Goal: Task Accomplishment & Management: Use online tool/utility

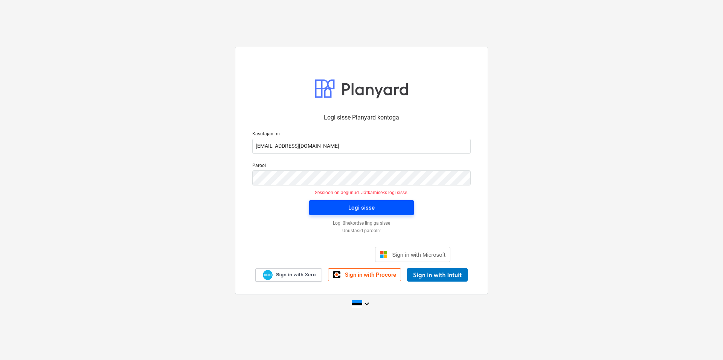
click at [379, 209] on span "Logi sisse" at bounding box center [361, 208] width 87 height 10
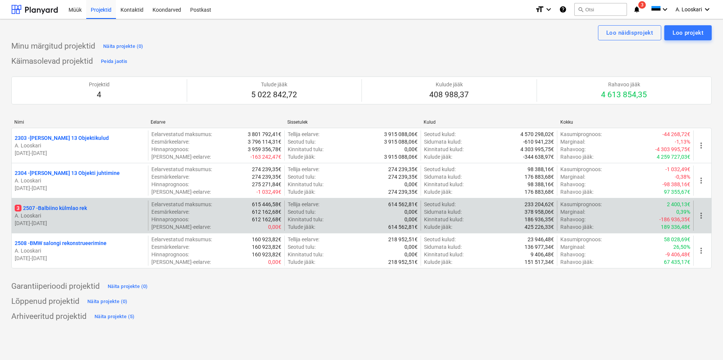
click at [72, 206] on p "3 2507 - Balbiino külmlao rek" at bounding box center [51, 208] width 72 height 8
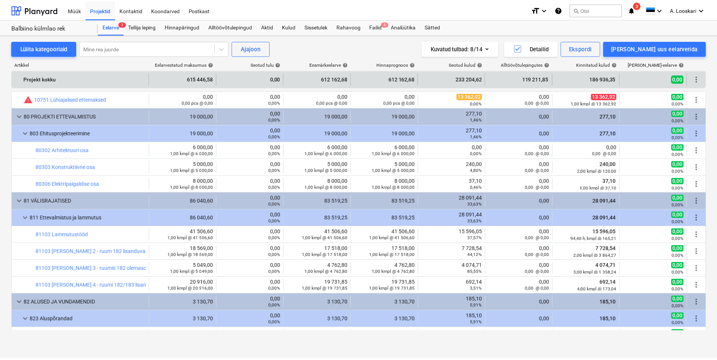
scroll to position [258, 0]
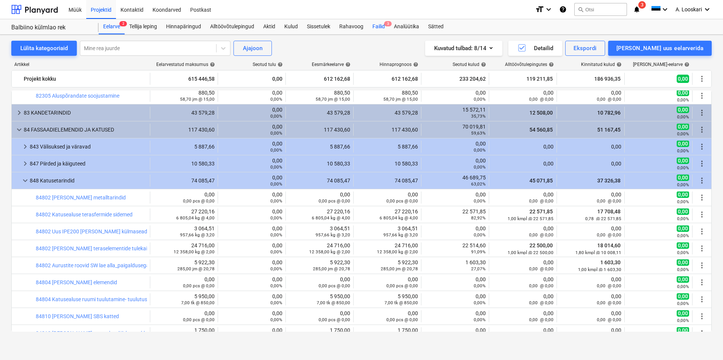
click at [379, 24] on div "Failid 3" at bounding box center [378, 26] width 21 height 15
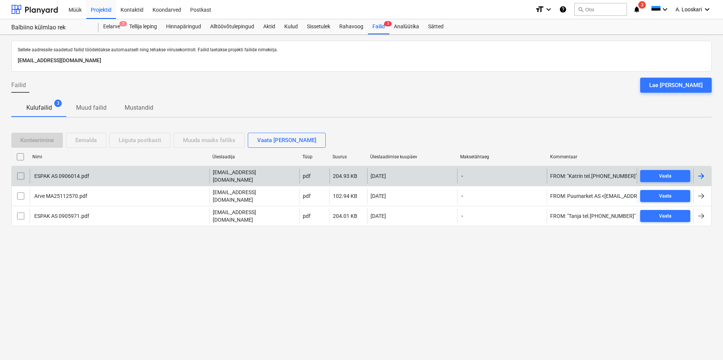
click at [56, 173] on div "ESPAK AS 0906014.pdf" at bounding box center [120, 175] width 180 height 15
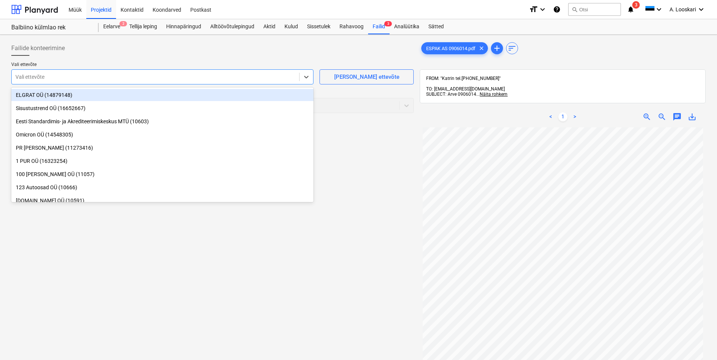
click at [70, 76] on div at bounding box center [155, 77] width 280 height 8
type input "esp"
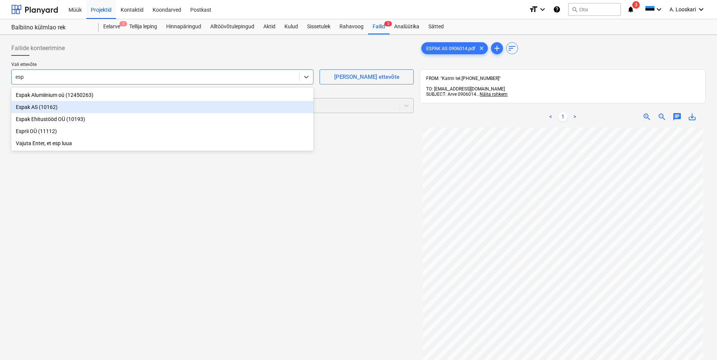
click at [73, 104] on div "Espak AS (10162)" at bounding box center [162, 107] width 302 height 12
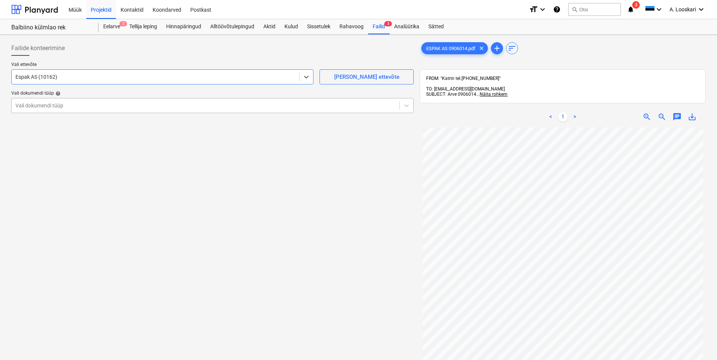
click at [73, 104] on div at bounding box center [205, 106] width 380 height 8
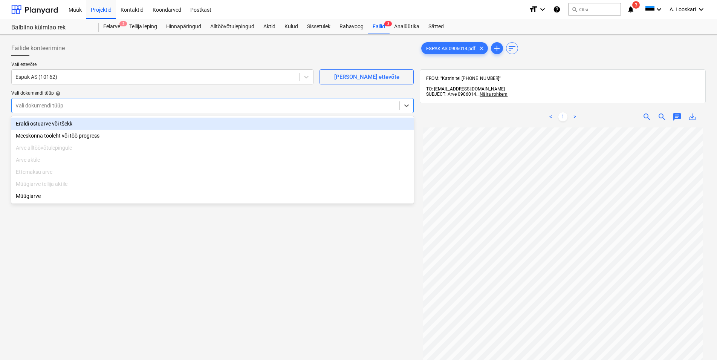
click at [84, 123] on div "Eraldi ostuarve või tšekk" at bounding box center [212, 124] width 402 height 12
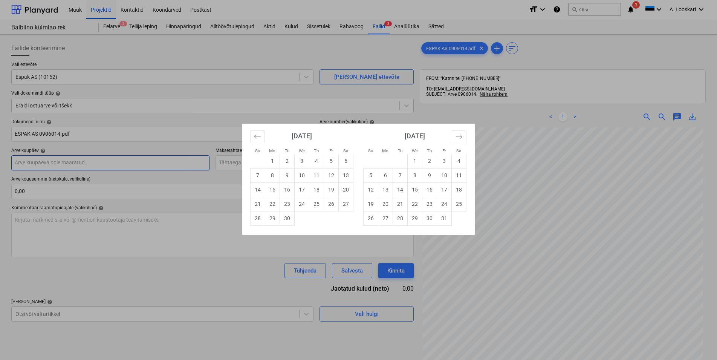
click at [88, 162] on input "text" at bounding box center [110, 162] width 198 height 15
click at [150, 229] on div "Su Mo Tu We Th Fr Sa Su Mo Tu We Th Fr Sa [DATE] 1 2 3 4 5 6 7 8 9 10 11 12 13 …" at bounding box center [358, 180] width 717 height 360
click at [129, 164] on input "text" at bounding box center [110, 162] width 198 height 15
drag, startPoint x: 303, startPoint y: 175, endPoint x: 294, endPoint y: 174, distance: 8.8
click at [303, 175] on td "10" at bounding box center [302, 175] width 15 height 14
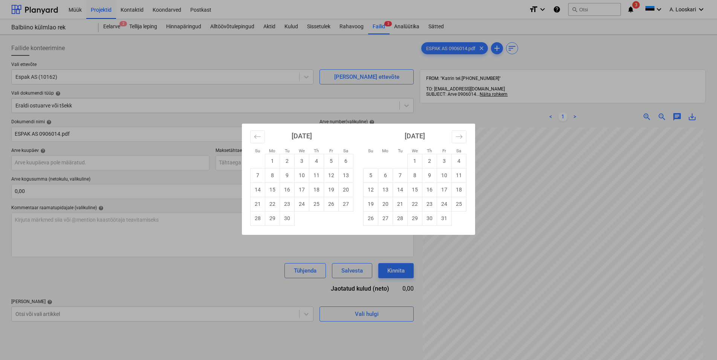
type input "[DATE]"
click at [264, 163] on input "text" at bounding box center [315, 162] width 198 height 15
click at [448, 174] on td "10" at bounding box center [444, 175] width 15 height 14
type input "[DATE]"
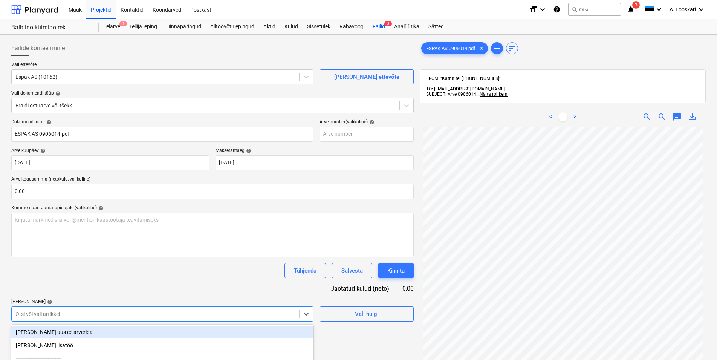
click at [76, 315] on body "Müük Projektid Kontaktid Koondarved Postkast format_size keyboard_arrow_down he…" at bounding box center [358, 180] width 717 height 360
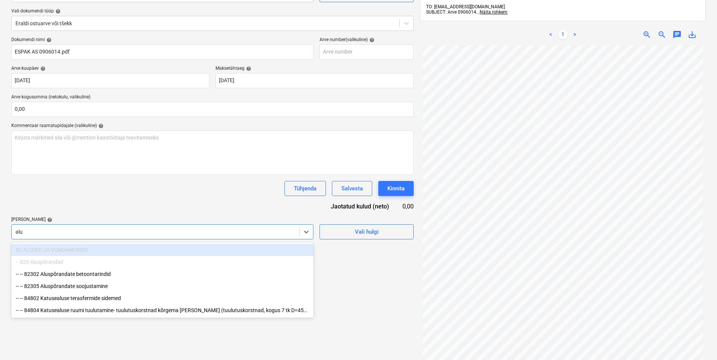
type input "alus"
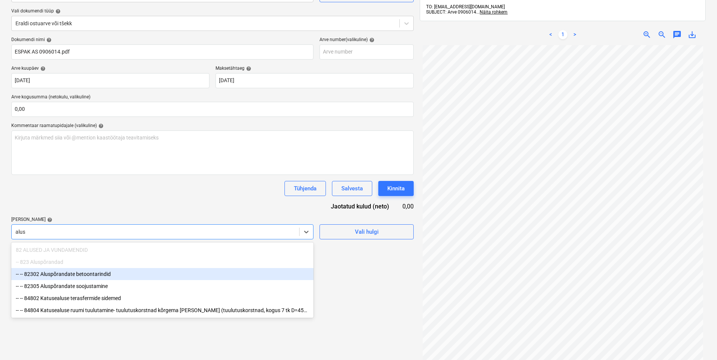
click at [102, 274] on div "-- -- 82302 Aluspõrandate betoontarindid" at bounding box center [162, 274] width 302 height 12
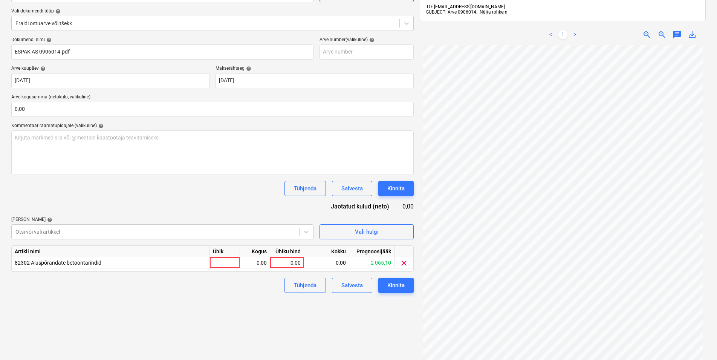
click at [122, 188] on div "Tühjenda Salvesta Kinnita" at bounding box center [212, 188] width 402 height 15
click at [229, 259] on div at bounding box center [225, 262] width 30 height 11
type input "kmpl"
click at [254, 260] on div "0,00" at bounding box center [255, 262] width 24 height 11
type input "1"
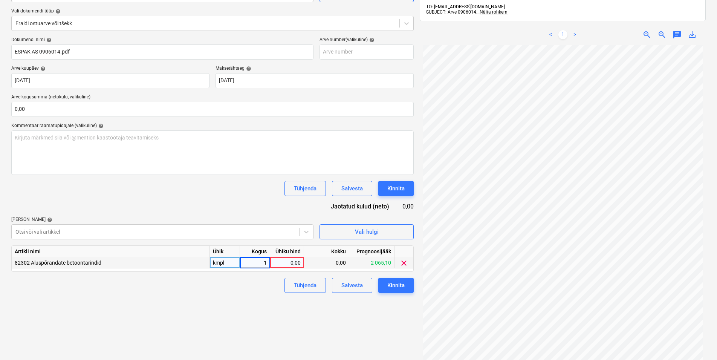
click at [286, 264] on div "0,00" at bounding box center [287, 262] width 28 height 11
type input "99,35"
click at [181, 299] on div "Failide konteerimine Vali ettevõte Espak AS (10162) [PERSON_NAME] uus ettevõte …" at bounding box center [212, 171] width 408 height 431
click at [396, 284] on div "Kinnita" at bounding box center [395, 285] width 17 height 10
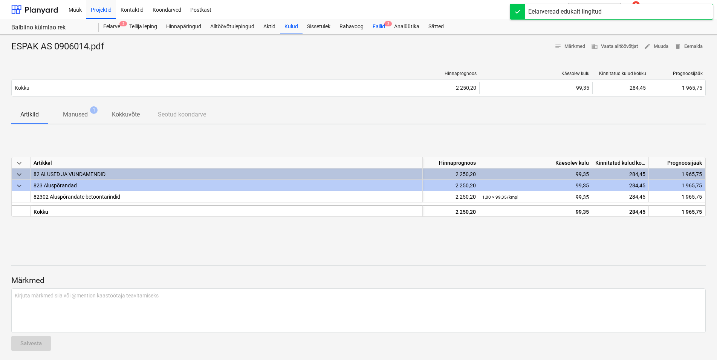
click at [377, 26] on div "Failid 2" at bounding box center [378, 26] width 21 height 15
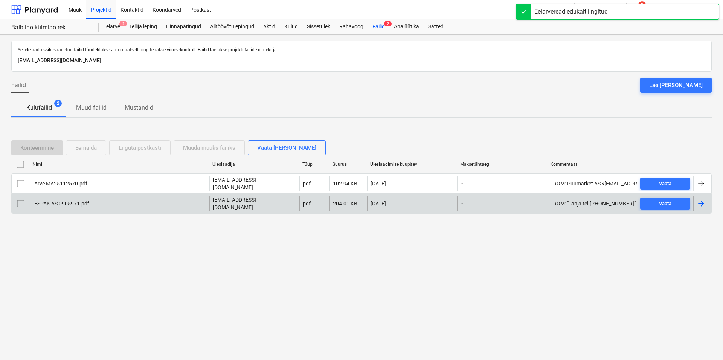
click at [56, 202] on div "ESPAK AS 0905971.pdf" at bounding box center [61, 203] width 56 height 6
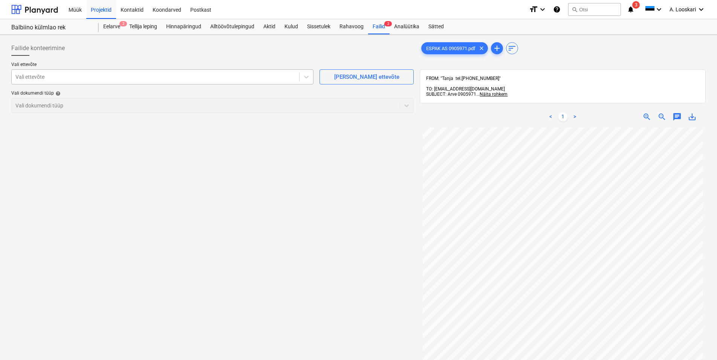
click at [122, 79] on div at bounding box center [155, 77] width 280 height 8
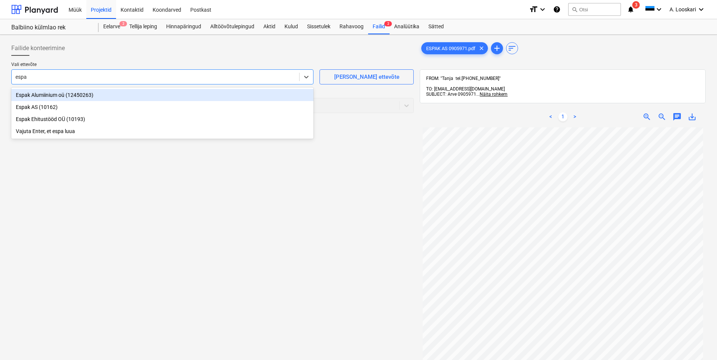
type input "espak"
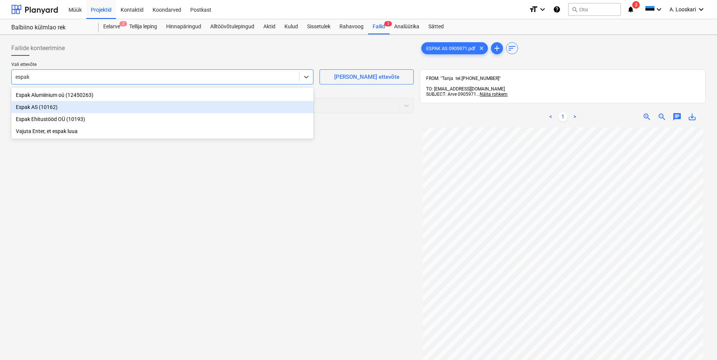
click at [69, 107] on div "Espak AS (10162)" at bounding box center [162, 107] width 302 height 12
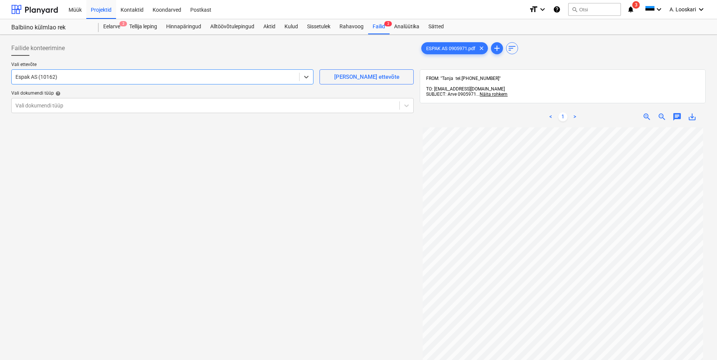
click at [69, 107] on div at bounding box center [205, 106] width 380 height 8
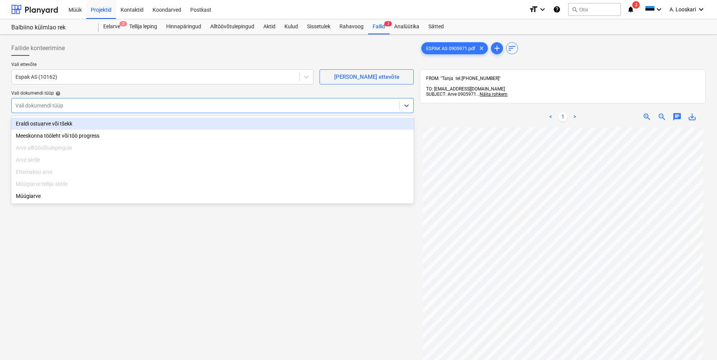
click at [70, 122] on div "Eraldi ostuarve või tšekk" at bounding box center [212, 124] width 402 height 12
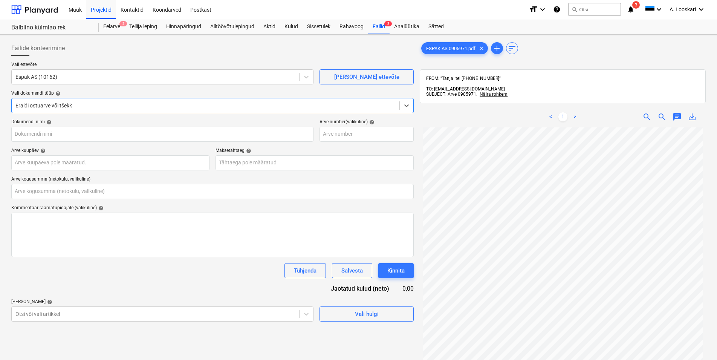
type input "ESPAK AS 0905971.pdf"
type input "0,00"
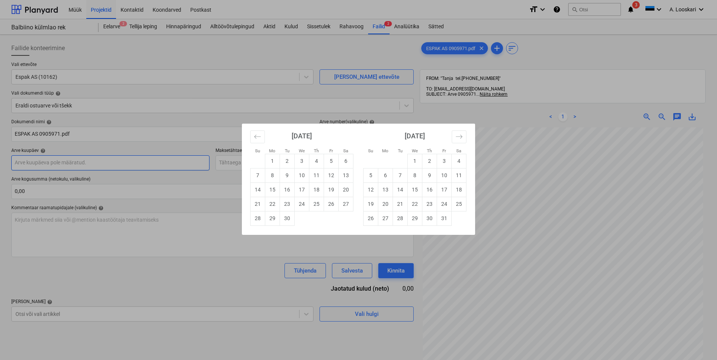
click at [55, 162] on input "text" at bounding box center [110, 162] width 198 height 15
click at [304, 175] on td "10" at bounding box center [302, 175] width 15 height 14
type input "[DATE]"
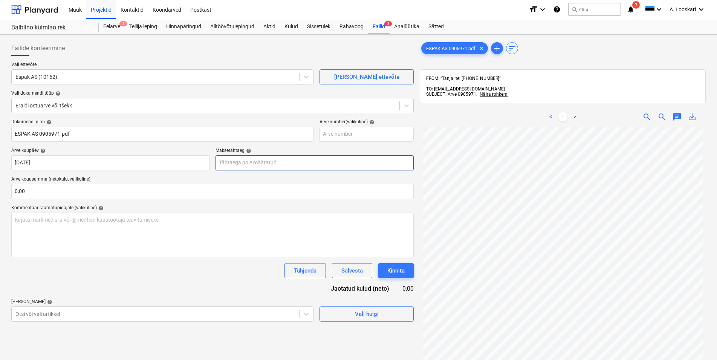
click at [278, 163] on input "text" at bounding box center [315, 162] width 198 height 15
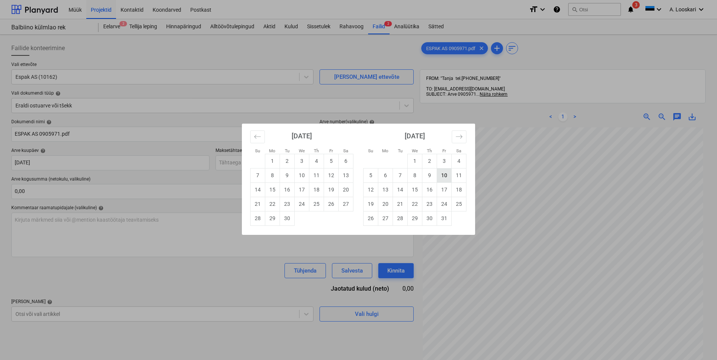
click at [446, 174] on td "10" at bounding box center [444, 175] width 15 height 14
type input "[DATE]"
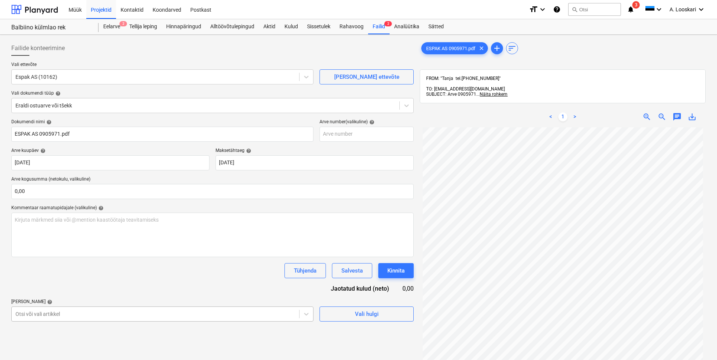
click at [85, 313] on body "Müük Projektid Kontaktid Koondarved Postkast format_size keyboard_arrow_down he…" at bounding box center [358, 180] width 717 height 360
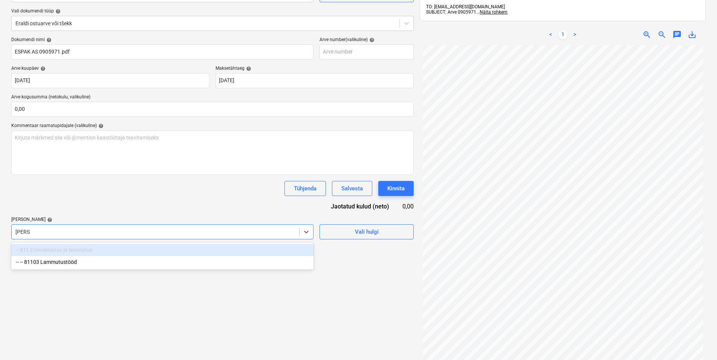
type input "lammu"
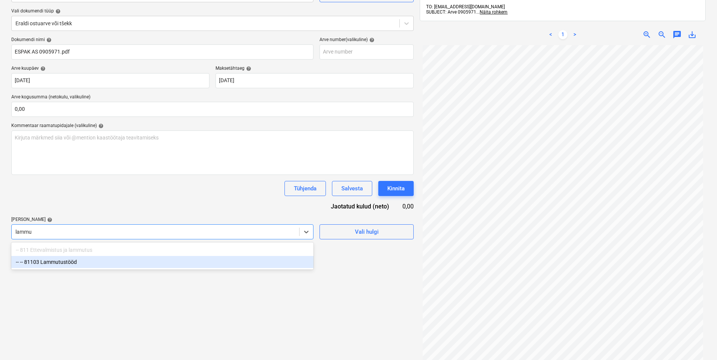
click at [60, 262] on div "-- -- 81103 Lammutustööd" at bounding box center [162, 262] width 302 height 12
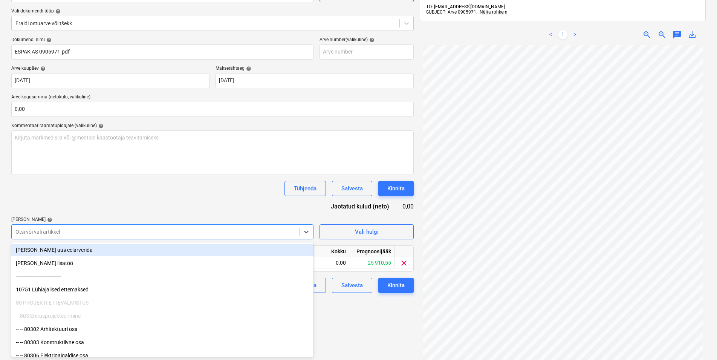
click at [87, 203] on div "Dokumendi nimi help ESPAK AS 0905971.pdf Arve number (valikuline) help Arve kuu…" at bounding box center [212, 165] width 402 height 256
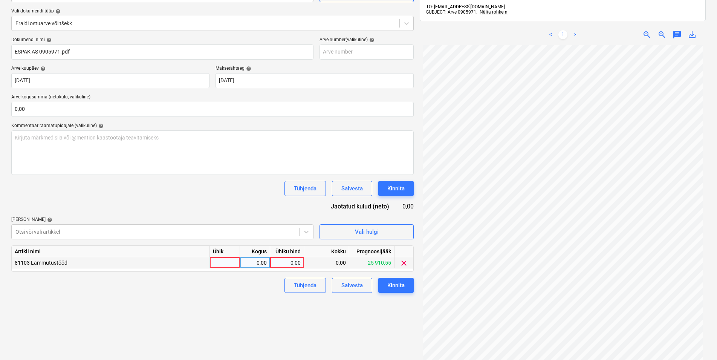
click at [215, 261] on div at bounding box center [225, 262] width 30 height 11
type input "kmpl"
click at [254, 262] on div "0,00" at bounding box center [255, 262] width 24 height 11
type input "1"
click at [284, 262] on div "0,00" at bounding box center [287, 262] width 28 height 11
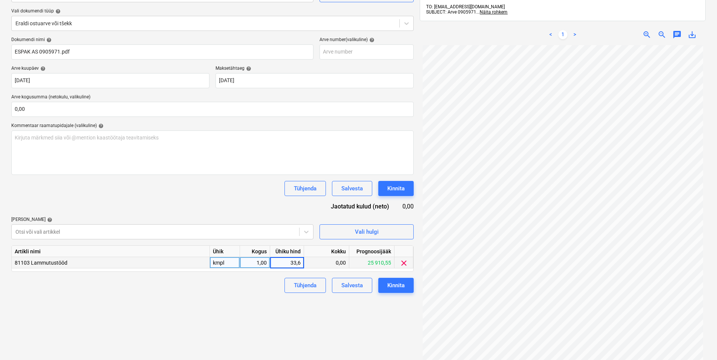
type input "33,63"
click at [229, 311] on div "Failide konteerimine Vali ettevõte Espak AS (10162) [PERSON_NAME] uus ettevõte …" at bounding box center [212, 171] width 408 height 431
click at [395, 284] on div "Kinnita" at bounding box center [395, 285] width 17 height 10
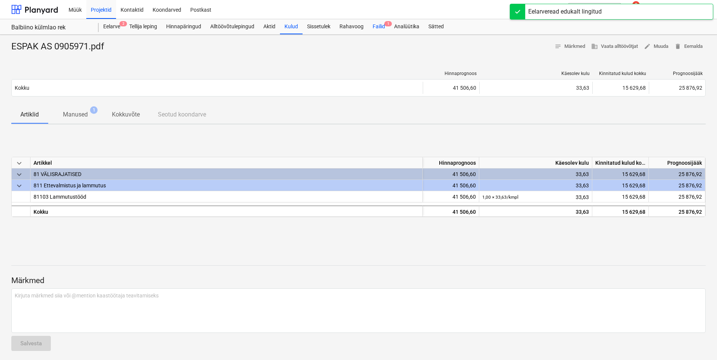
click at [380, 26] on div "Failid 1" at bounding box center [378, 26] width 21 height 15
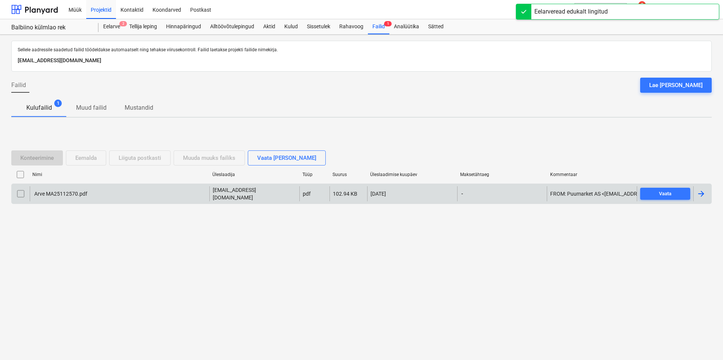
click at [56, 191] on div "Arve MA25112570.pdf" at bounding box center [60, 194] width 54 height 6
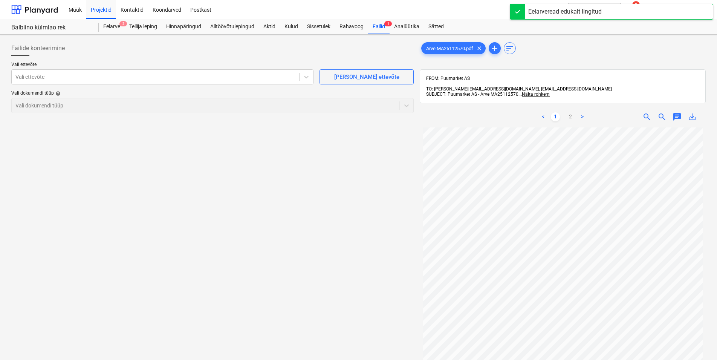
scroll to position [43, 0]
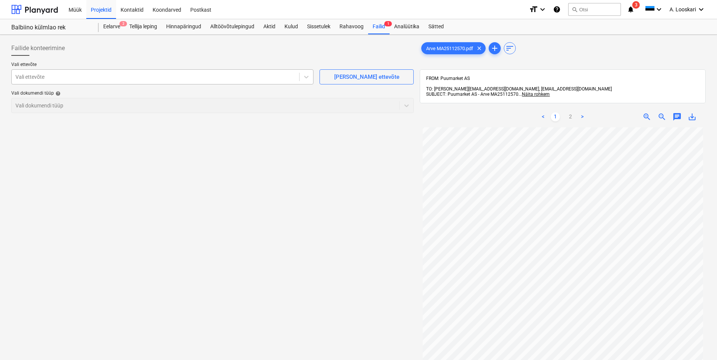
click at [90, 78] on div at bounding box center [155, 77] width 280 height 8
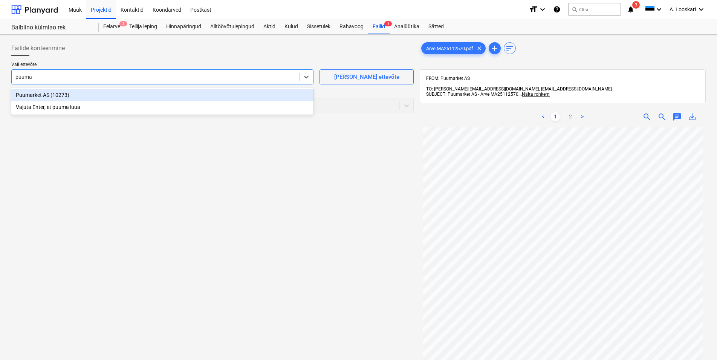
type input "puumar"
click at [100, 91] on div "Puumarket AS (10273)" at bounding box center [162, 95] width 302 height 12
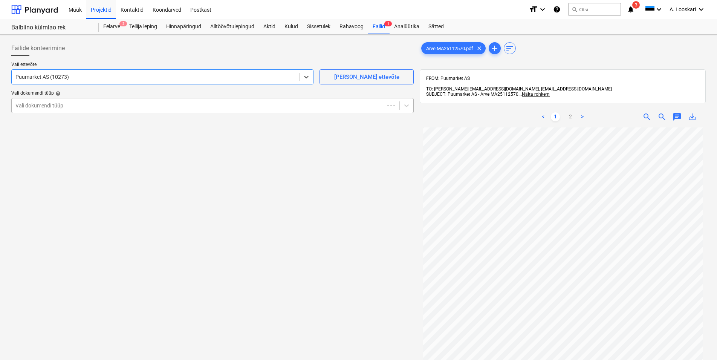
click at [84, 106] on div at bounding box center [197, 106] width 365 height 8
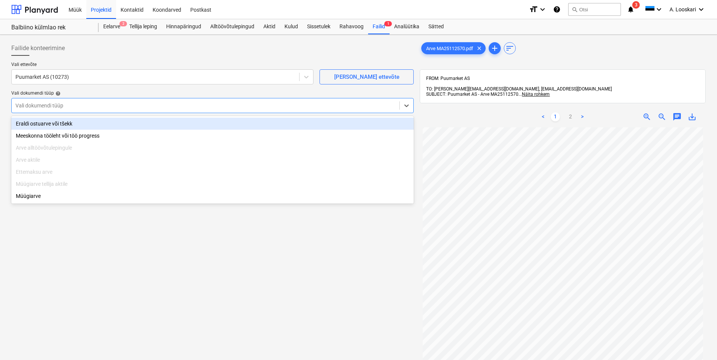
click at [84, 124] on div "Eraldi ostuarve või tšekk" at bounding box center [212, 124] width 402 height 12
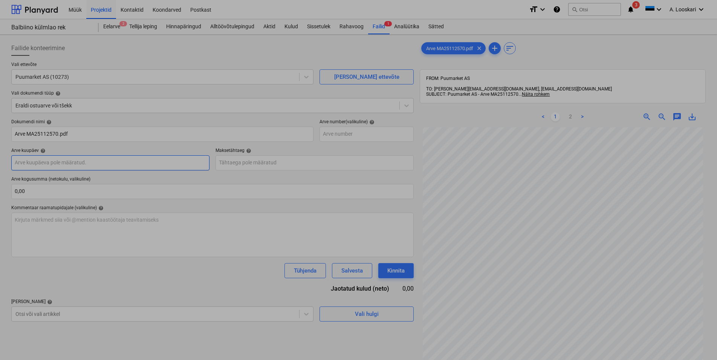
click at [78, 162] on input "text" at bounding box center [110, 162] width 198 height 15
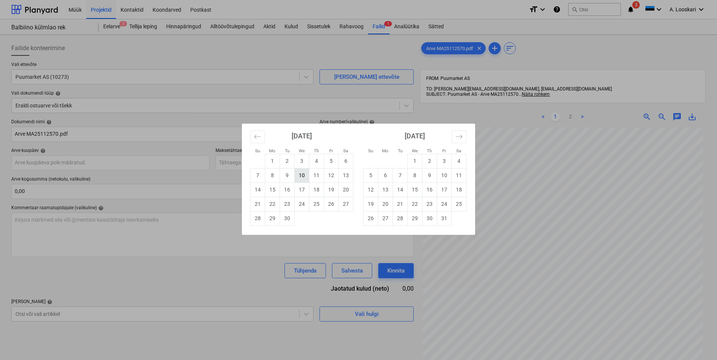
click at [301, 174] on td "10" at bounding box center [302, 175] width 15 height 14
type input "[DATE]"
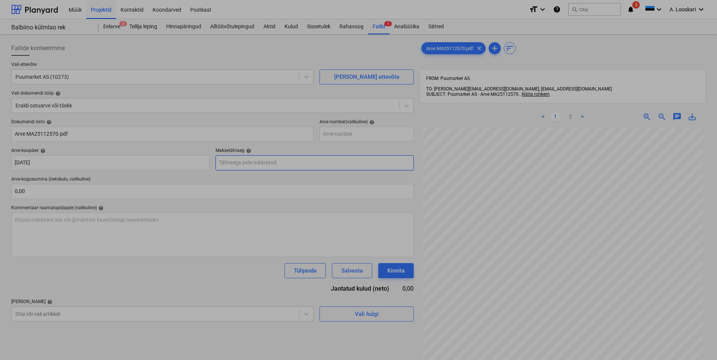
click at [281, 161] on input "text" at bounding box center [315, 162] width 198 height 15
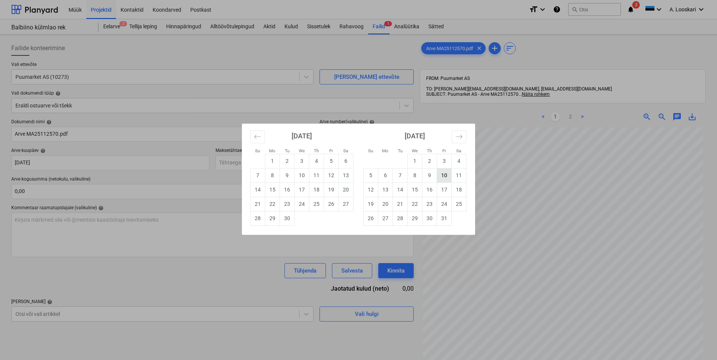
click at [445, 175] on td "10" at bounding box center [444, 175] width 15 height 14
type input "[DATE]"
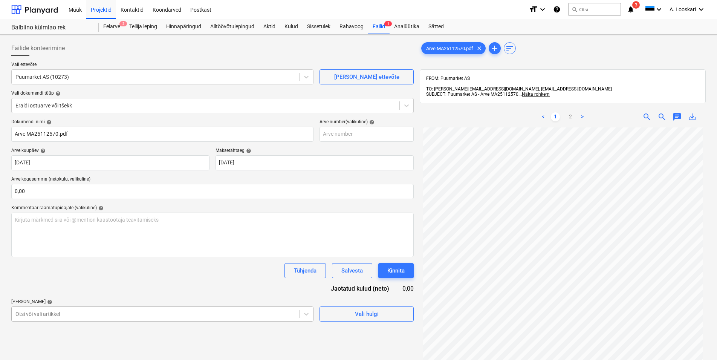
click at [64, 315] on body "Müük Projektid Kontaktid Koondarved Postkast format_size keyboard_arrow_down he…" at bounding box center [358, 180] width 717 height 360
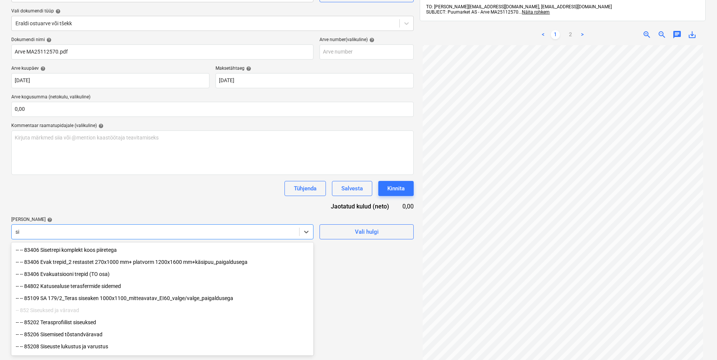
type input "s"
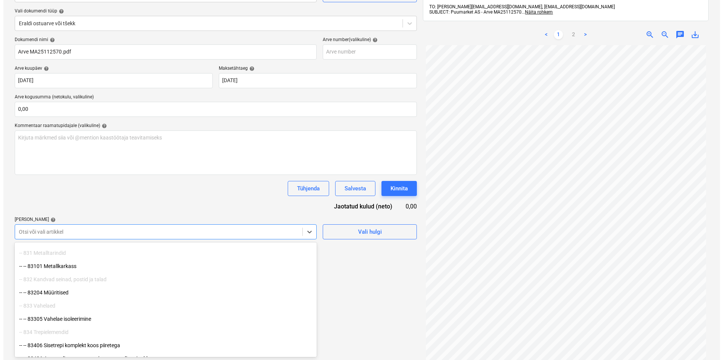
scroll to position [0, 0]
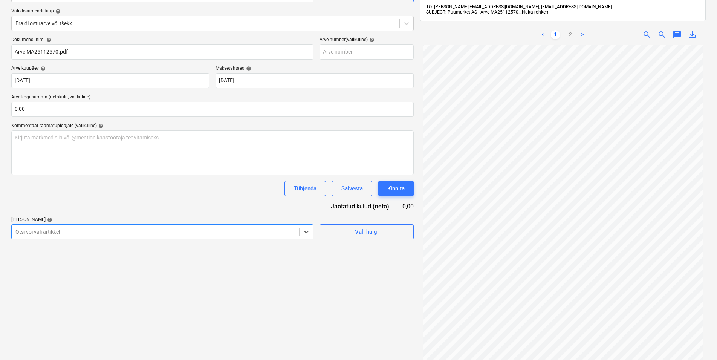
click at [77, 233] on div at bounding box center [155, 232] width 280 height 8
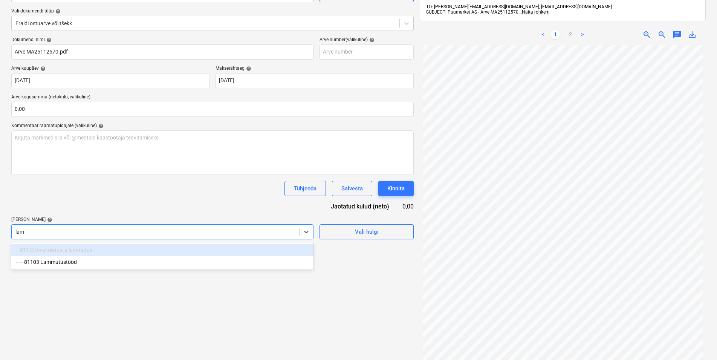
type input "[PERSON_NAME]"
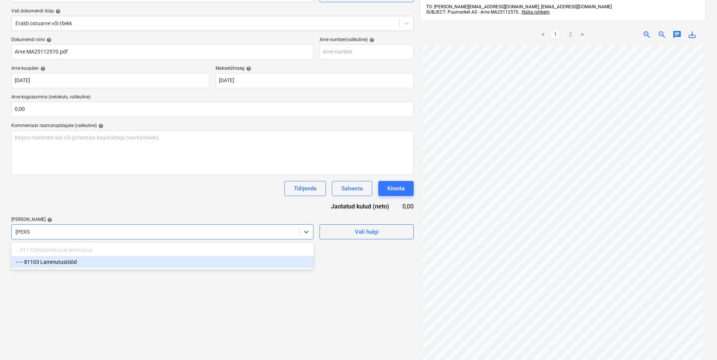
drag, startPoint x: 74, startPoint y: 262, endPoint x: 75, endPoint y: 240, distance: 21.5
click at [74, 261] on div "-- -- 81103 Lammutustööd" at bounding box center [162, 262] width 302 height 12
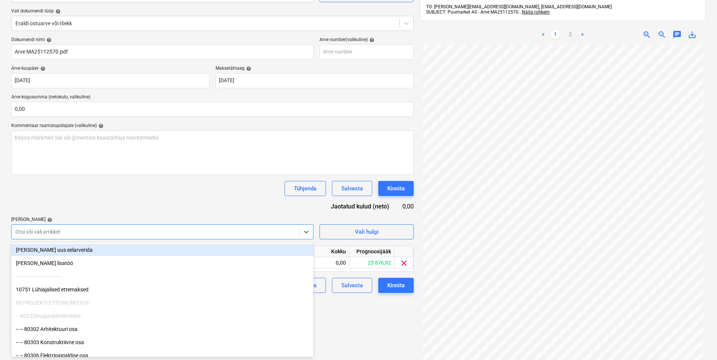
click at [78, 212] on div "Dokumendi nimi help Arve MA25112570.pdf Arve number (valikuline) help Arve kuup…" at bounding box center [212, 165] width 402 height 256
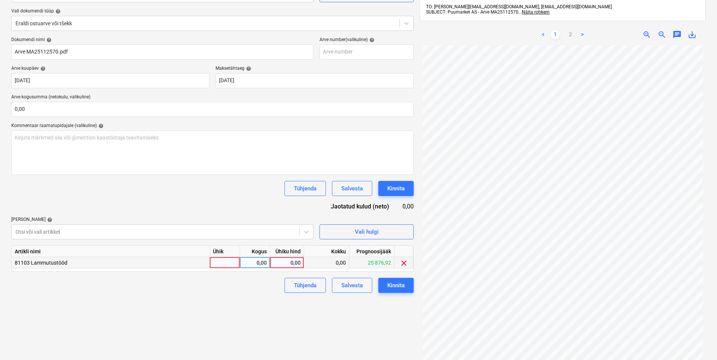
click at [227, 263] on div at bounding box center [225, 262] width 30 height 11
type input "kmpl"
click at [249, 262] on div "0,00" at bounding box center [255, 262] width 24 height 11
type input "1"
click at [283, 261] on div "0,00" at bounding box center [287, 262] width 28 height 11
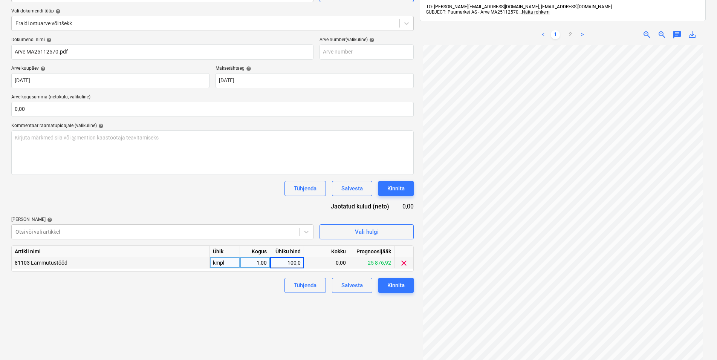
type input "100,08"
click at [209, 308] on div "Failide konteerimine Vali ettevõte Puumarket AS (10273) [PERSON_NAME] uus ettev…" at bounding box center [212, 171] width 408 height 431
click at [397, 281] on div "Kinnita" at bounding box center [395, 285] width 17 height 10
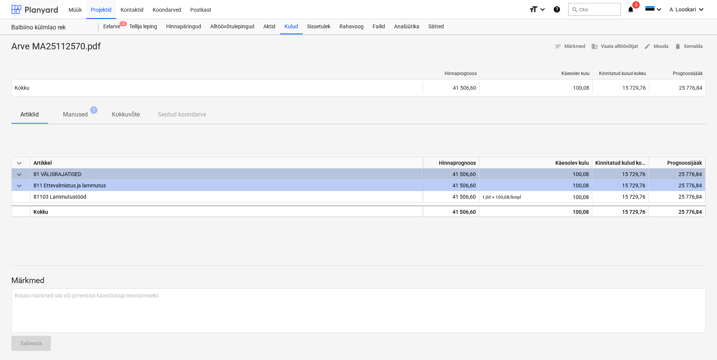
click at [43, 9] on div at bounding box center [34, 9] width 47 height 19
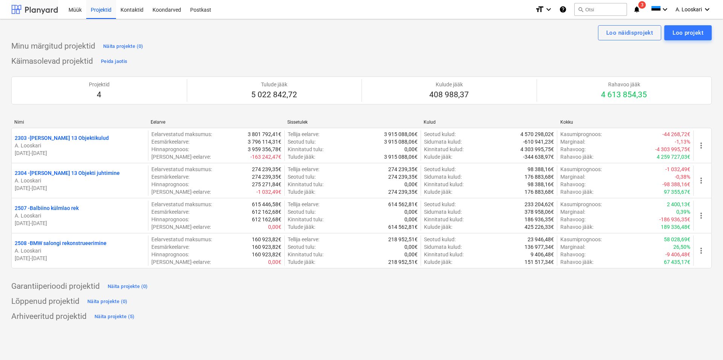
click at [47, 14] on div at bounding box center [34, 9] width 47 height 19
click at [639, 6] on icon "notifications" at bounding box center [637, 9] width 8 height 9
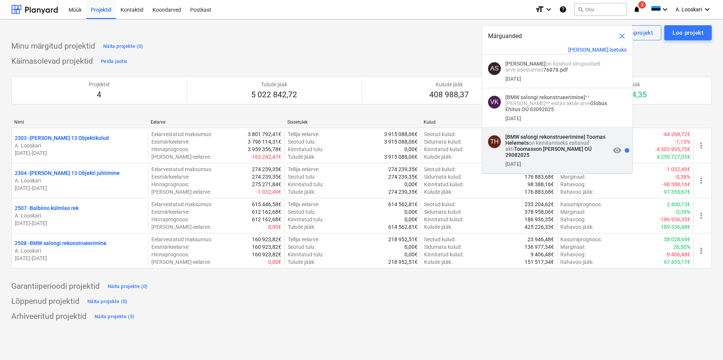
click at [567, 145] on p "[BMW salongi rekonstrueerimine] [PERSON_NAME] on kinnitamiseks esitanud akti To…" at bounding box center [558, 146] width 105 height 24
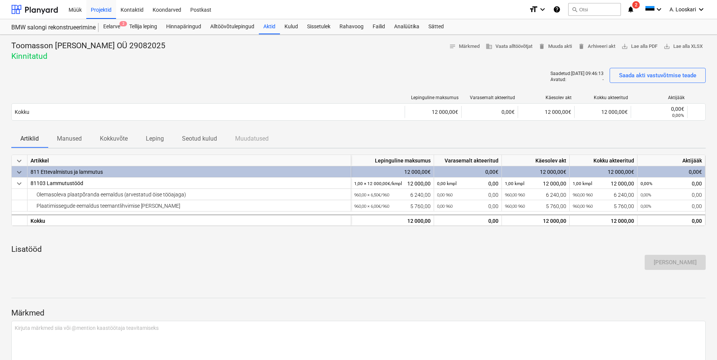
click at [631, 8] on icon "notifications" at bounding box center [631, 9] width 8 height 9
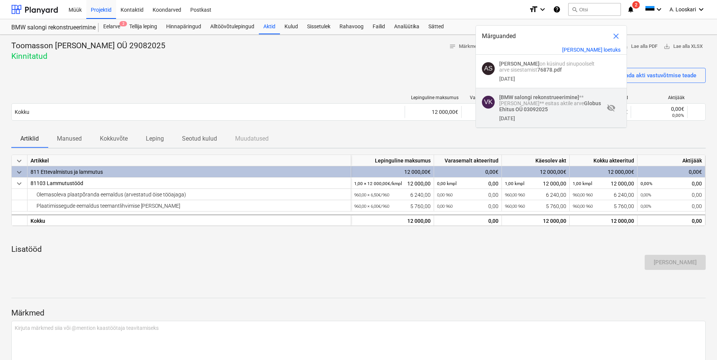
click at [551, 99] on strong "[BMW salongi rekonstrueerimine]" at bounding box center [539, 97] width 80 height 6
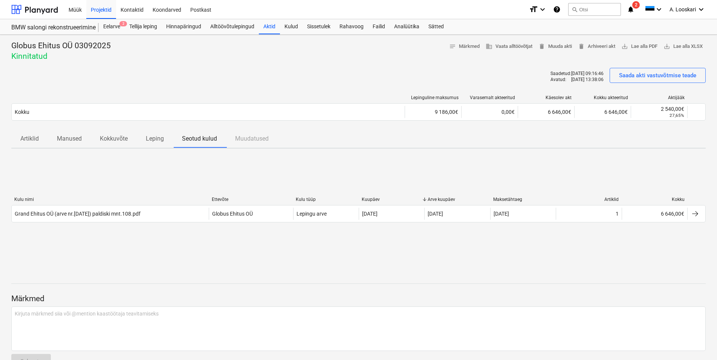
click at [633, 8] on span "2" at bounding box center [636, 5] width 8 height 8
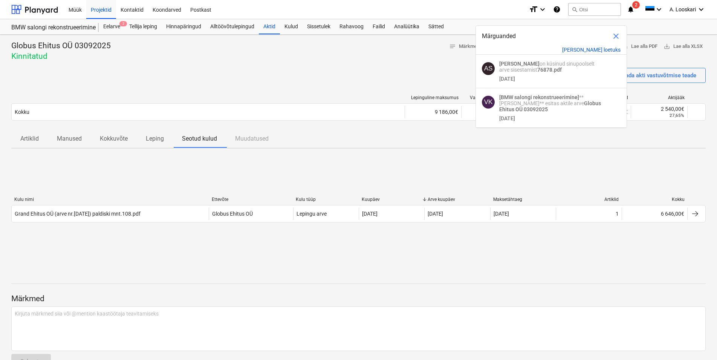
click at [537, 69] on strong "76878.pdf" at bounding box center [549, 70] width 24 height 6
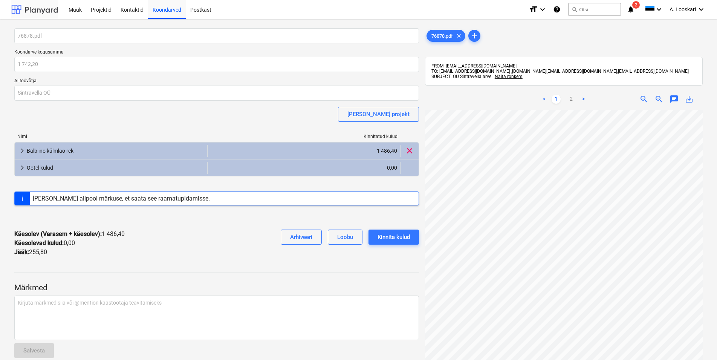
click at [45, 8] on div at bounding box center [34, 9] width 47 height 19
